Goal: Task Accomplishment & Management: Use online tool/utility

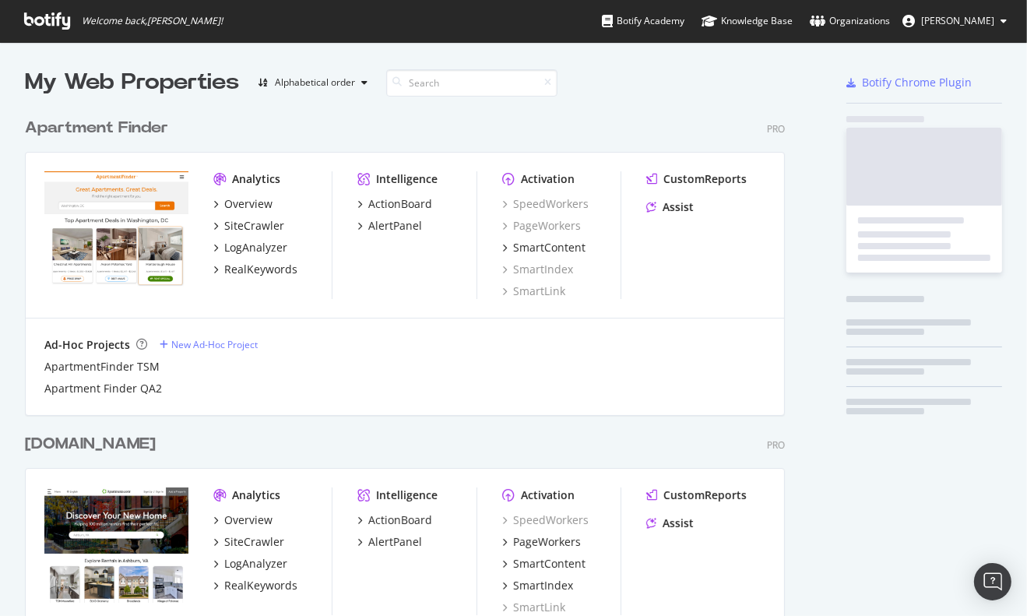
scroll to position [604, 1003]
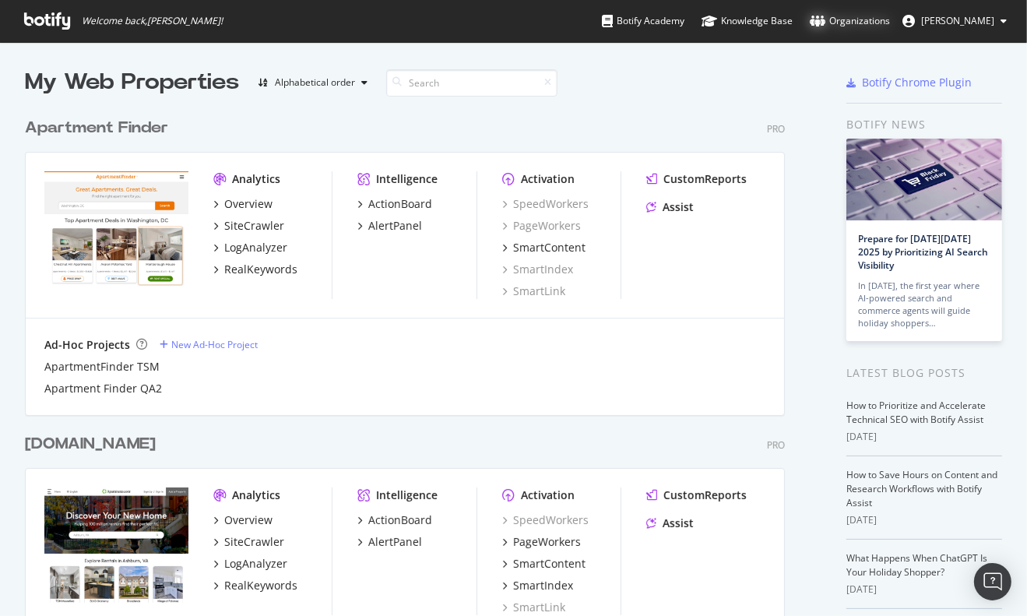
click at [871, 26] on div "Organizations" at bounding box center [850, 21] width 80 height 16
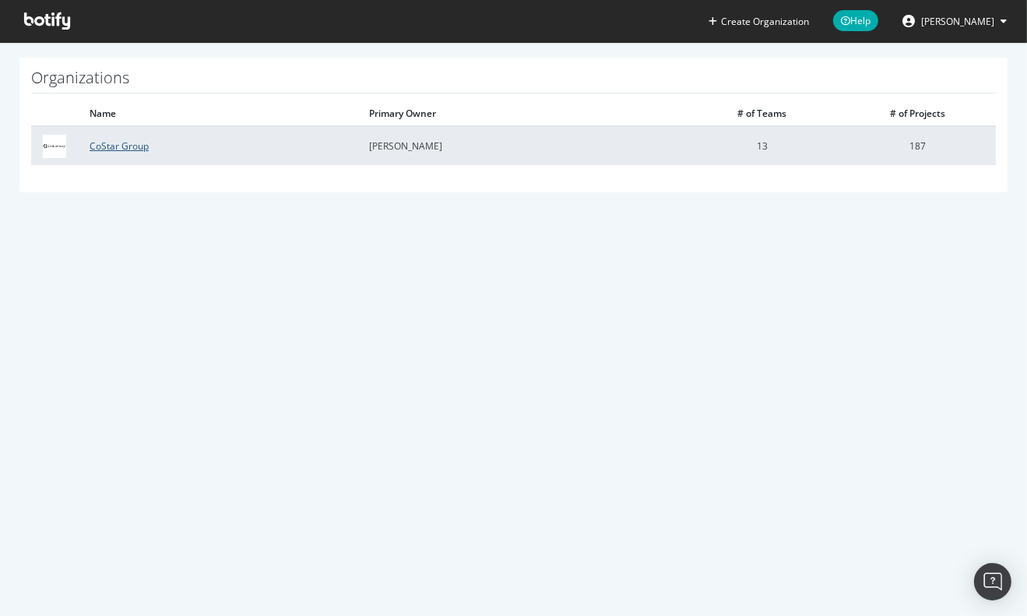
click at [115, 139] on link "CoStar Group" at bounding box center [119, 145] width 59 height 13
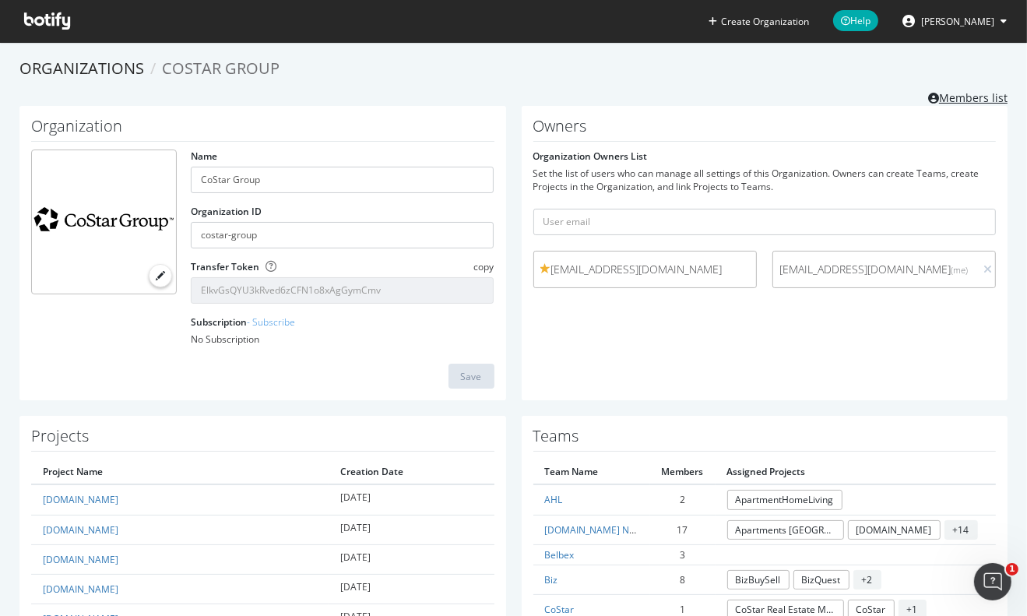
click at [960, 95] on link "Members list" at bounding box center [967, 95] width 79 height 19
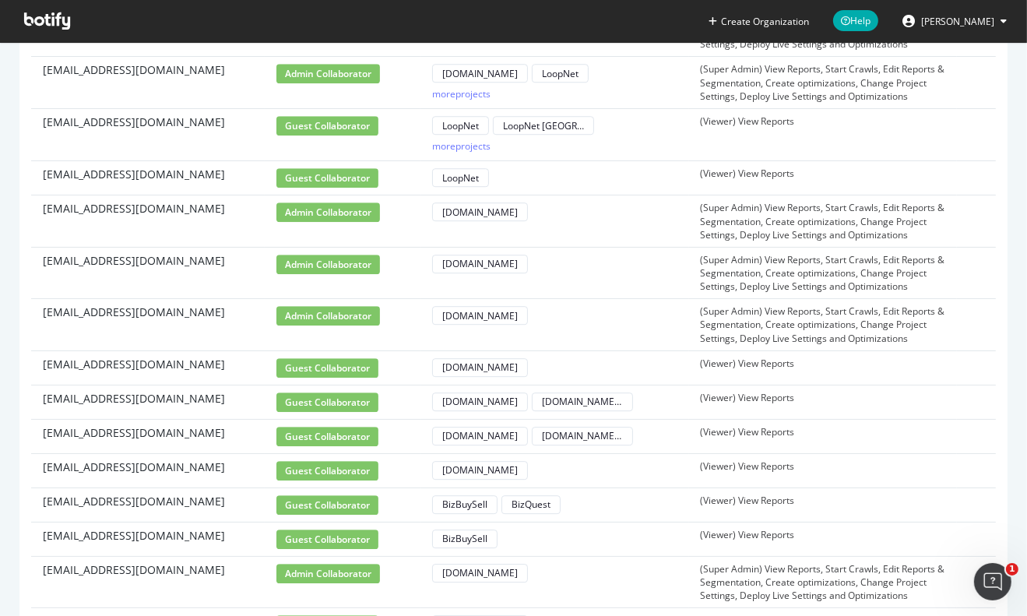
scroll to position [4075, 0]
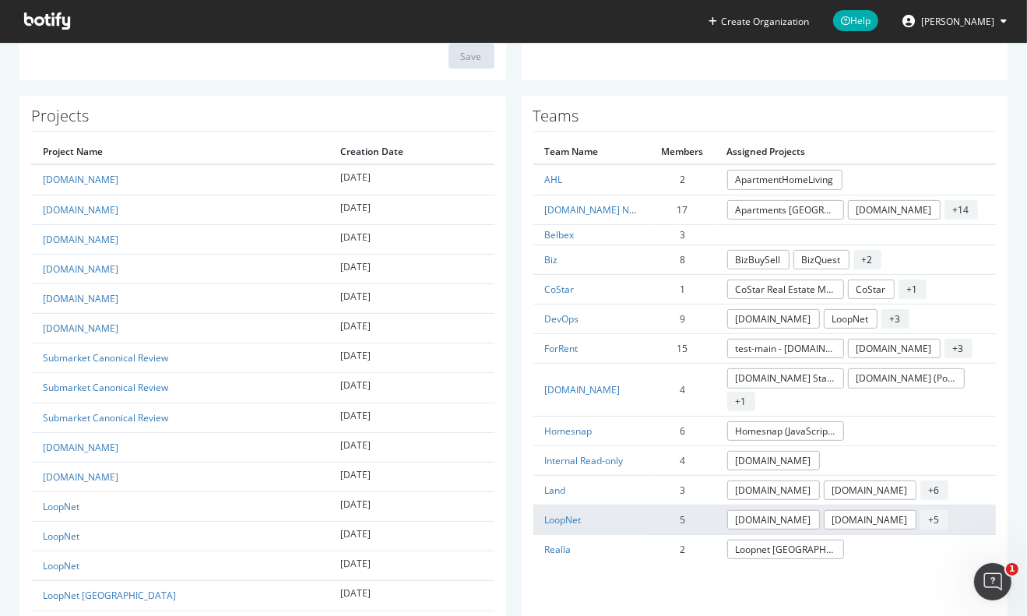
scroll to position [338, 0]
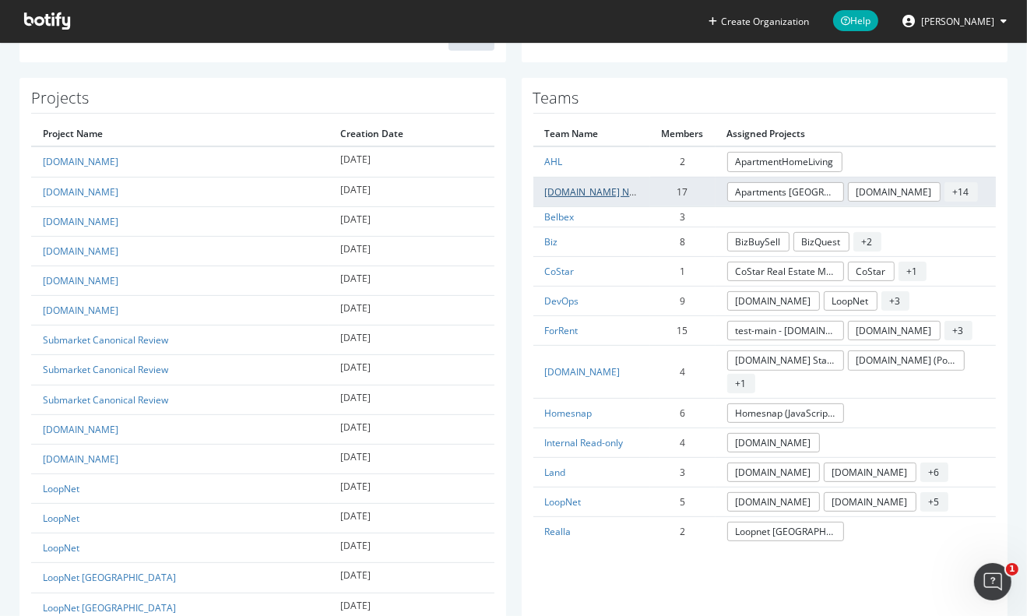
click at [574, 190] on link "Apartments.com Network" at bounding box center [602, 191] width 114 height 13
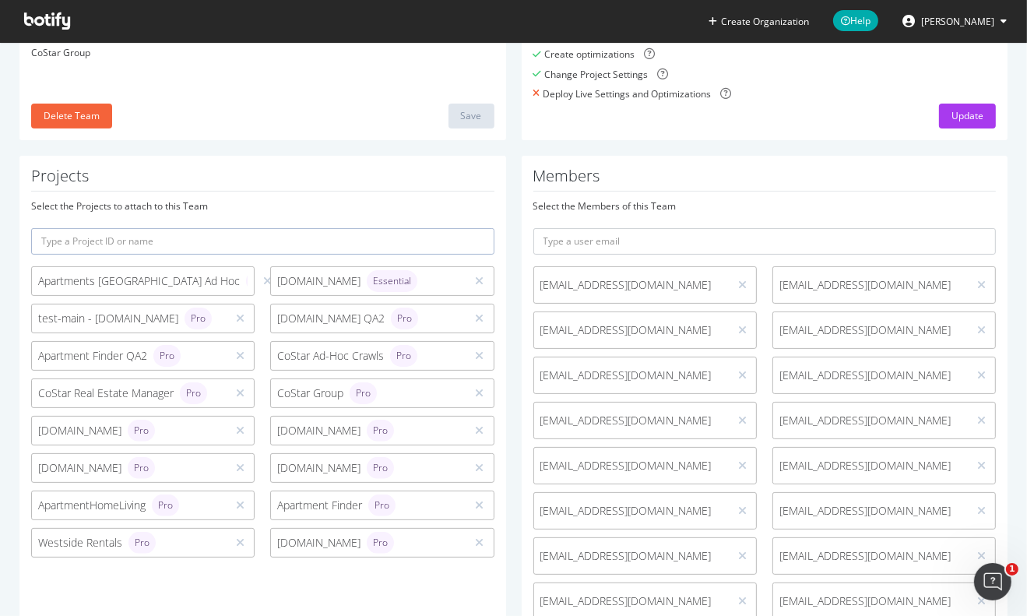
scroll to position [108, 0]
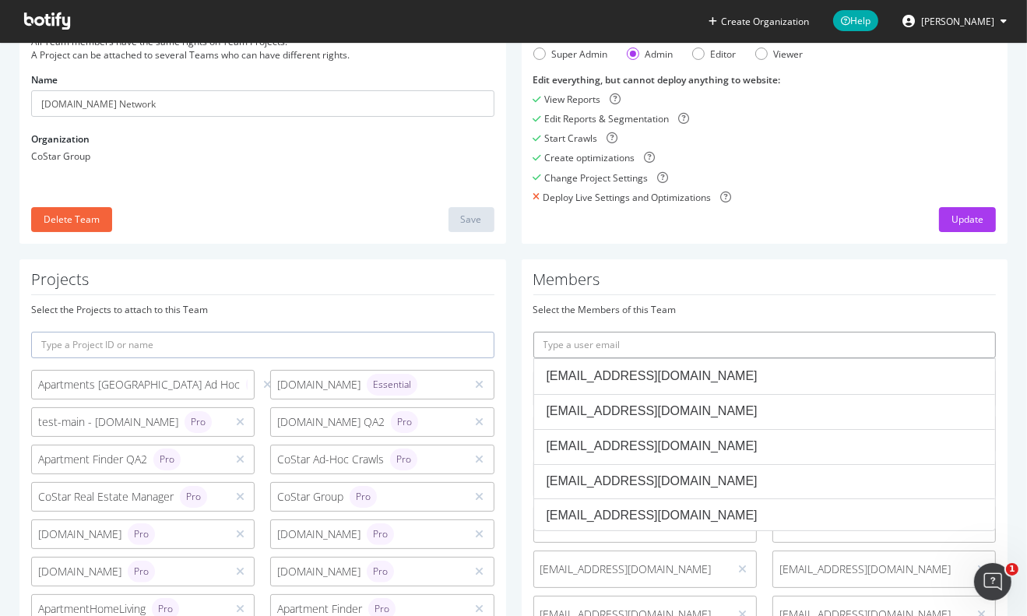
click at [645, 349] on input "text" at bounding box center [764, 345] width 463 height 26
paste input "login4apts@gmail.com"
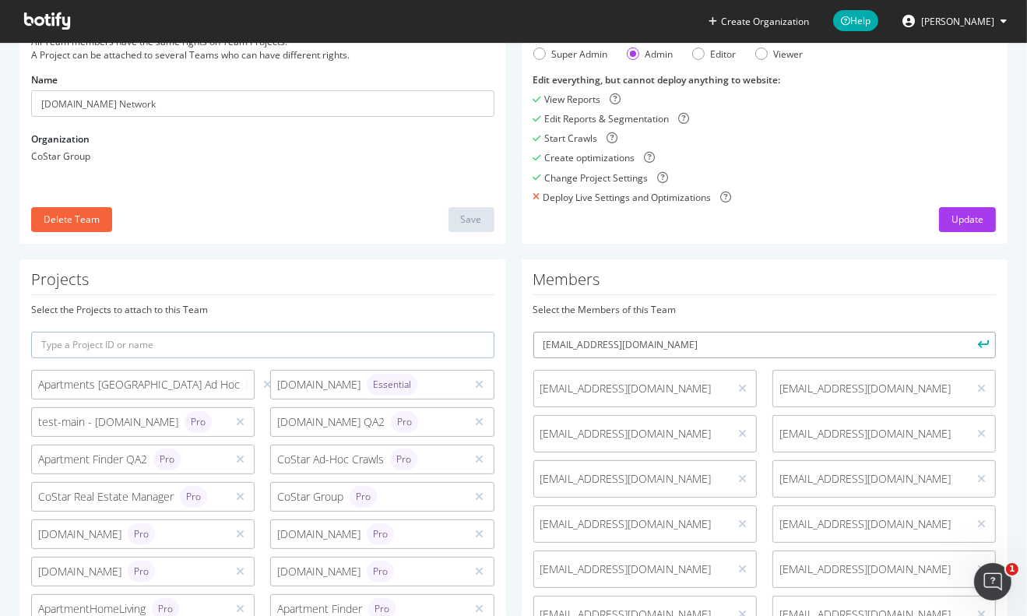
type input "login4apts@gmail.com"
click at [979, 346] on icon "submit" at bounding box center [984, 344] width 11 height 9
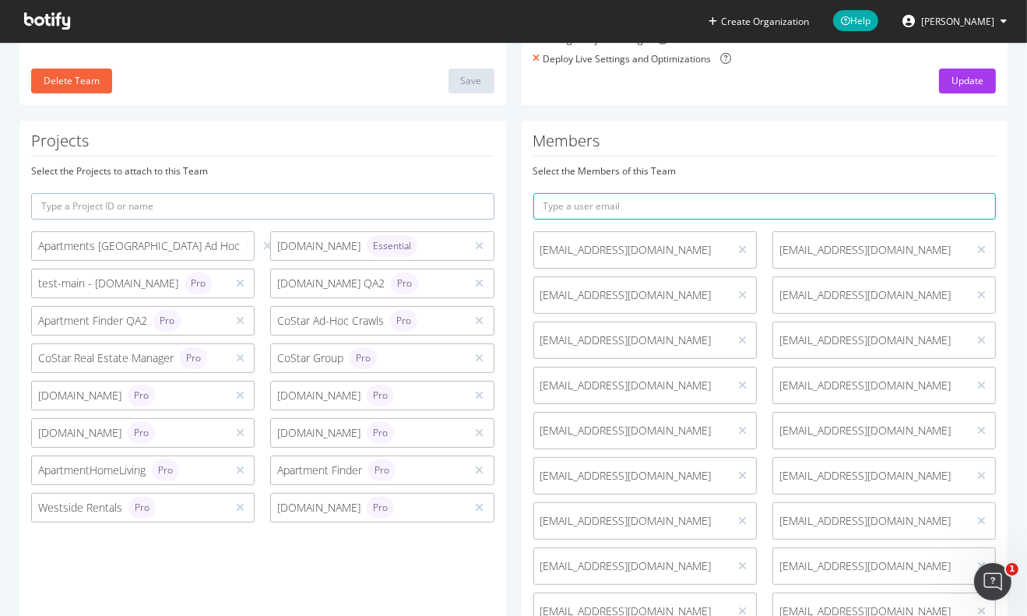
scroll to position [342, 0]
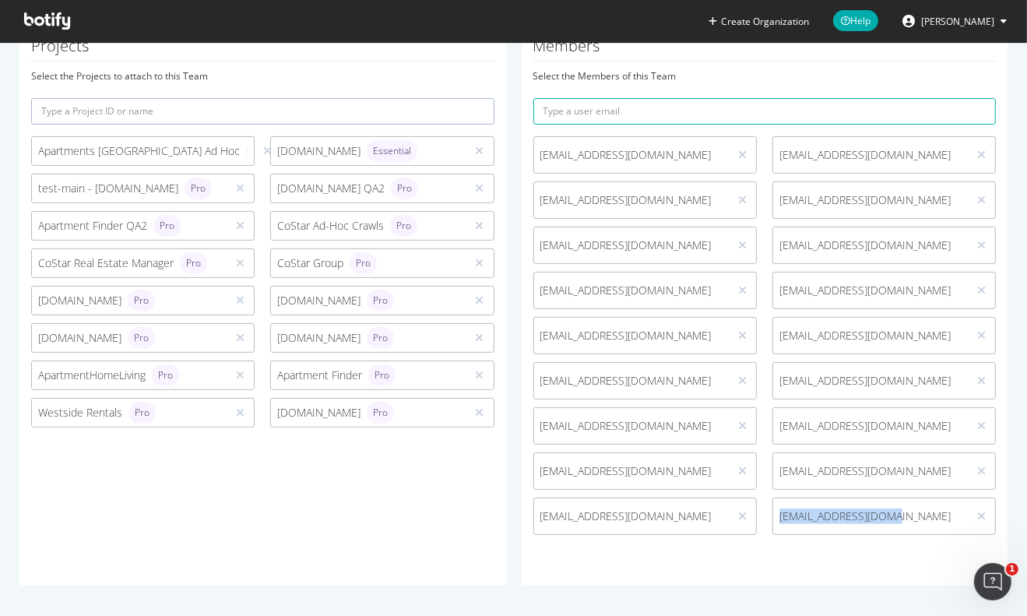
drag, startPoint x: 888, startPoint y: 519, endPoint x: 769, endPoint y: 534, distance: 119.3
click at [772, 534] on div "login4apts@gmail.com" at bounding box center [883, 515] width 223 height 37
copy span "login4apts@gmail.com"
